Goal: Information Seeking & Learning: Find specific fact

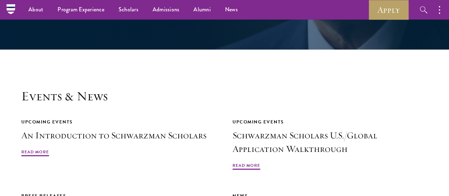
scroll to position [1471, 0]
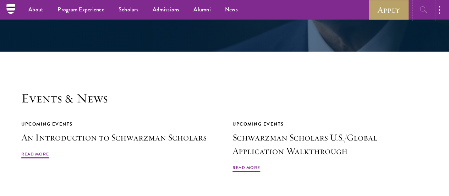
click at [418, 9] on button "button" at bounding box center [424, 10] width 20 height 20
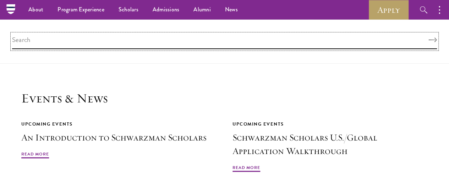
click at [348, 42] on input "search" at bounding box center [224, 41] width 425 height 15
type input "[GEOGRAPHIC_DATA]"
click at [428, 38] on button "Search" at bounding box center [432, 40] width 9 height 5
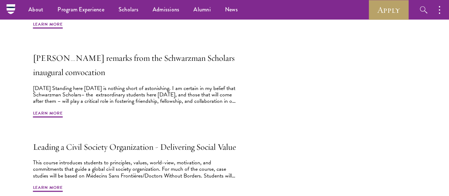
scroll to position [298, 0]
